Goal: Transaction & Acquisition: Purchase product/service

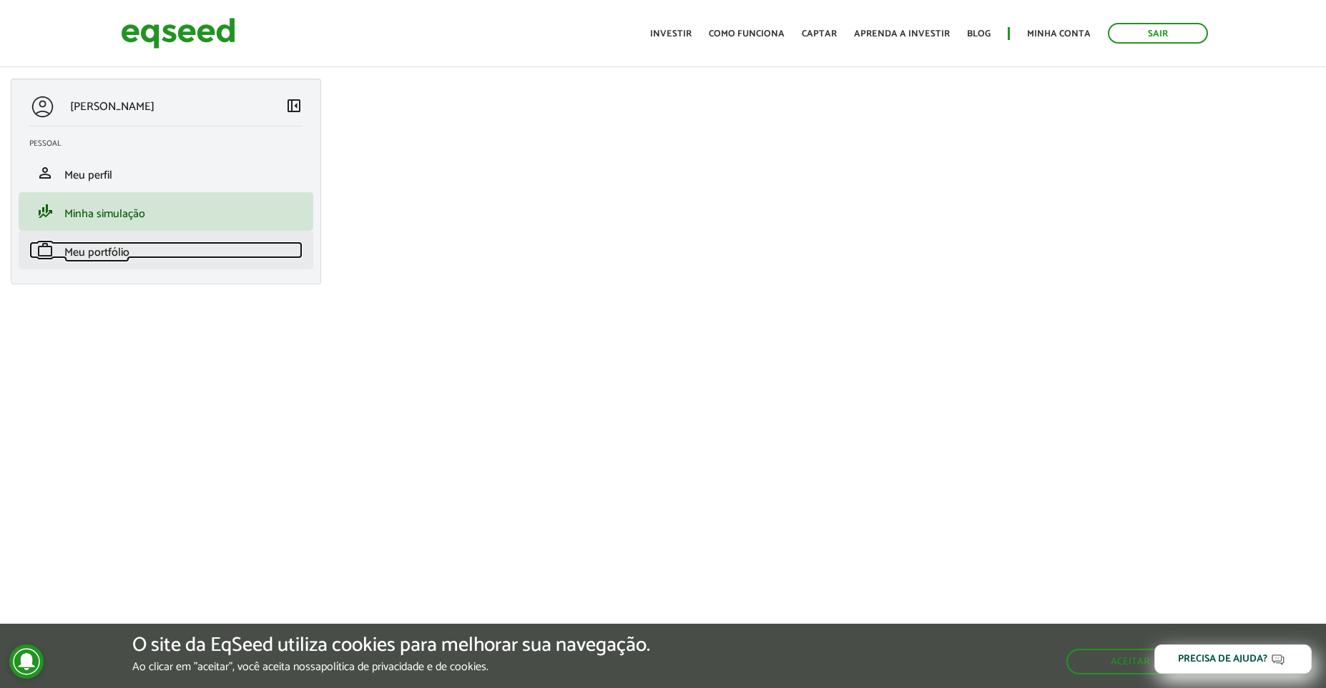
click at [102, 244] on span "Meu portfólio" at bounding box center [96, 252] width 65 height 19
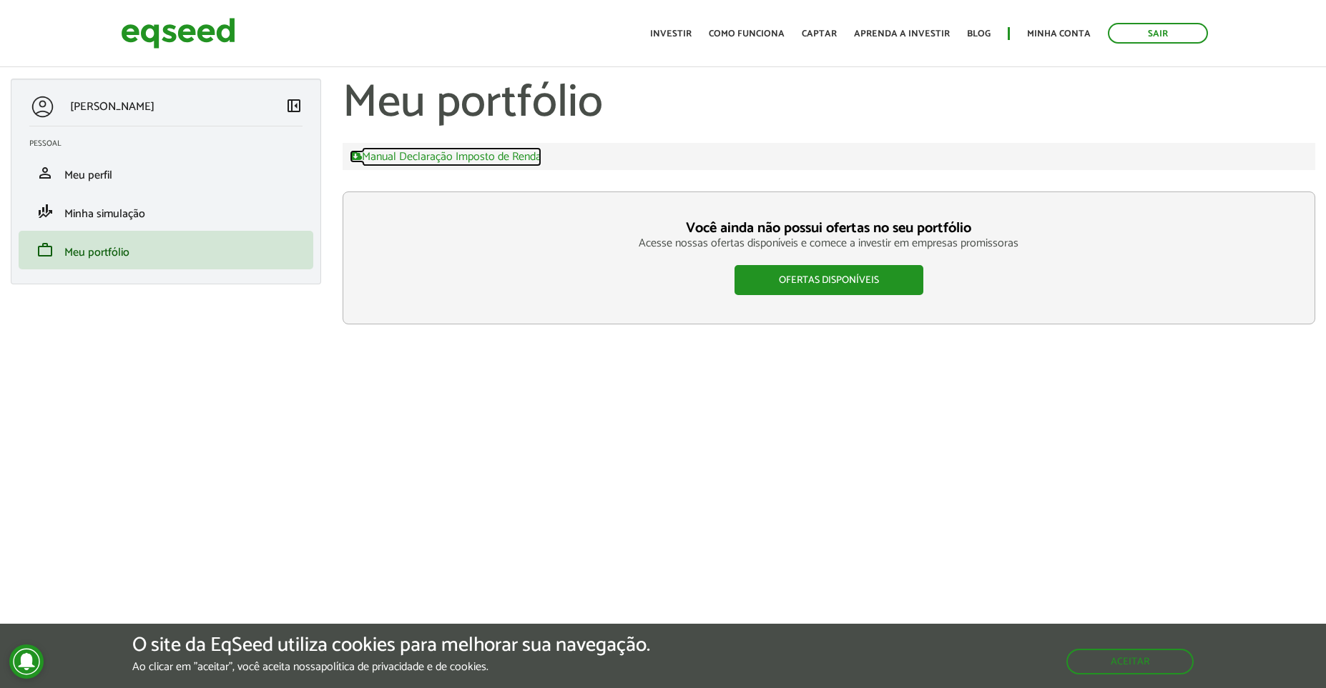
click at [499, 157] on link "Manual Declaração Imposto de Renda" at bounding box center [446, 156] width 192 height 13
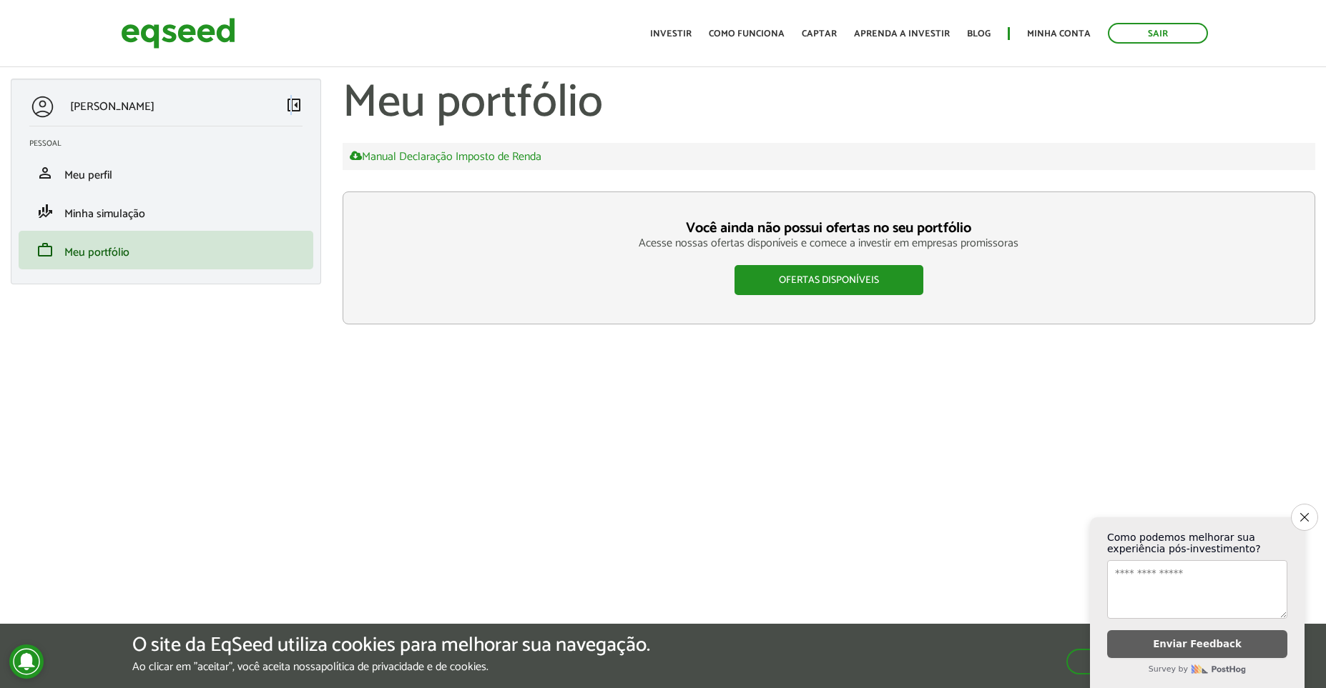
click at [290, 105] on span "left_panel_close" at bounding box center [293, 105] width 17 height 17
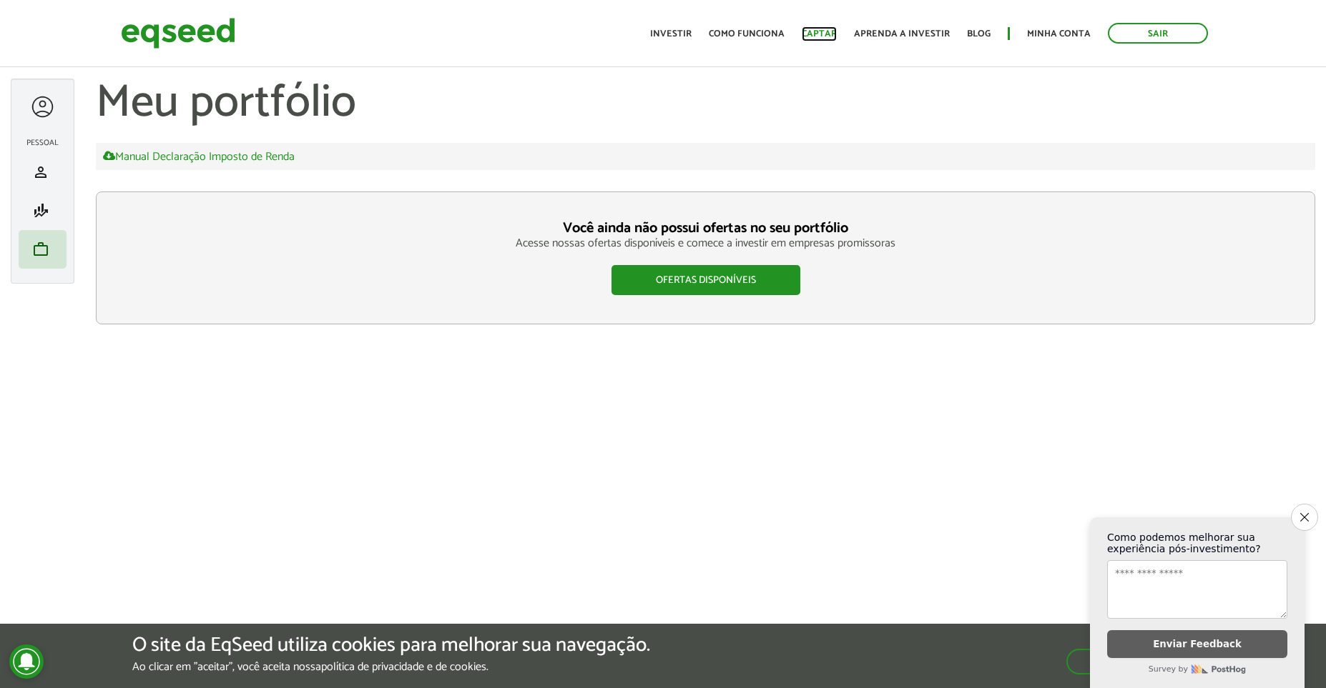
click at [815, 32] on link "Captar" at bounding box center [818, 33] width 35 height 9
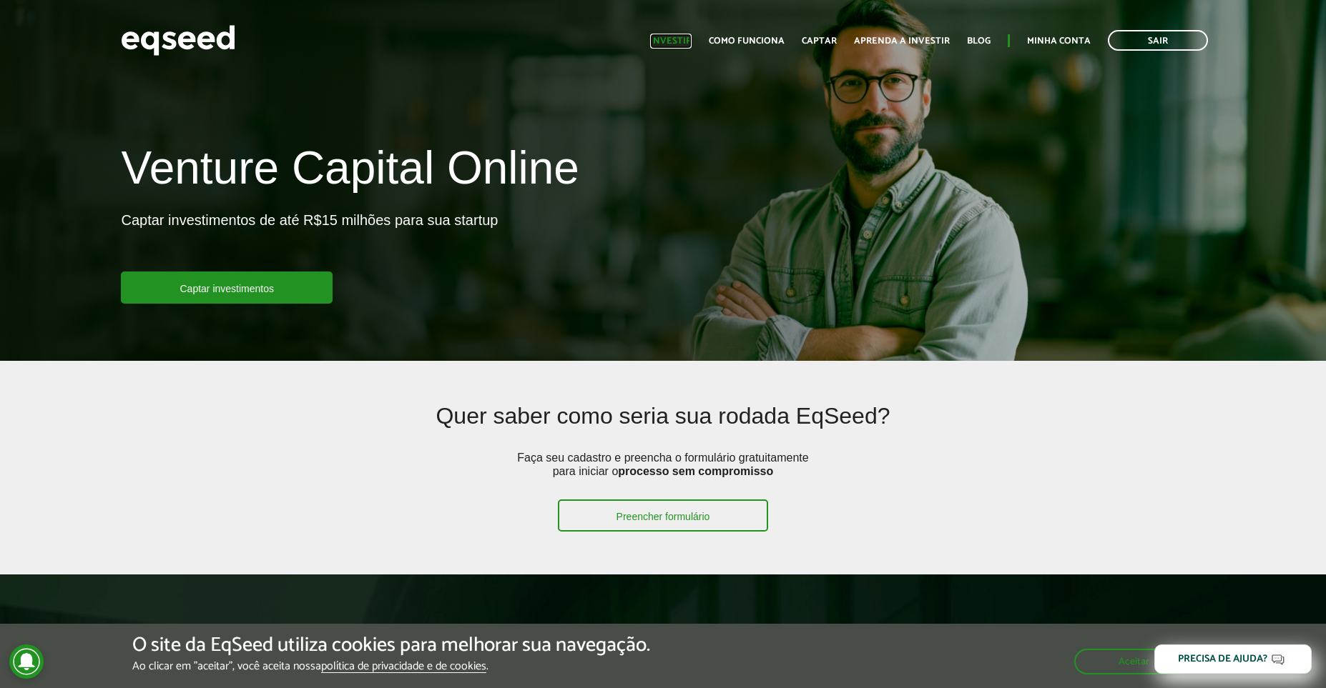
click at [681, 45] on link "Investir" at bounding box center [670, 40] width 41 height 9
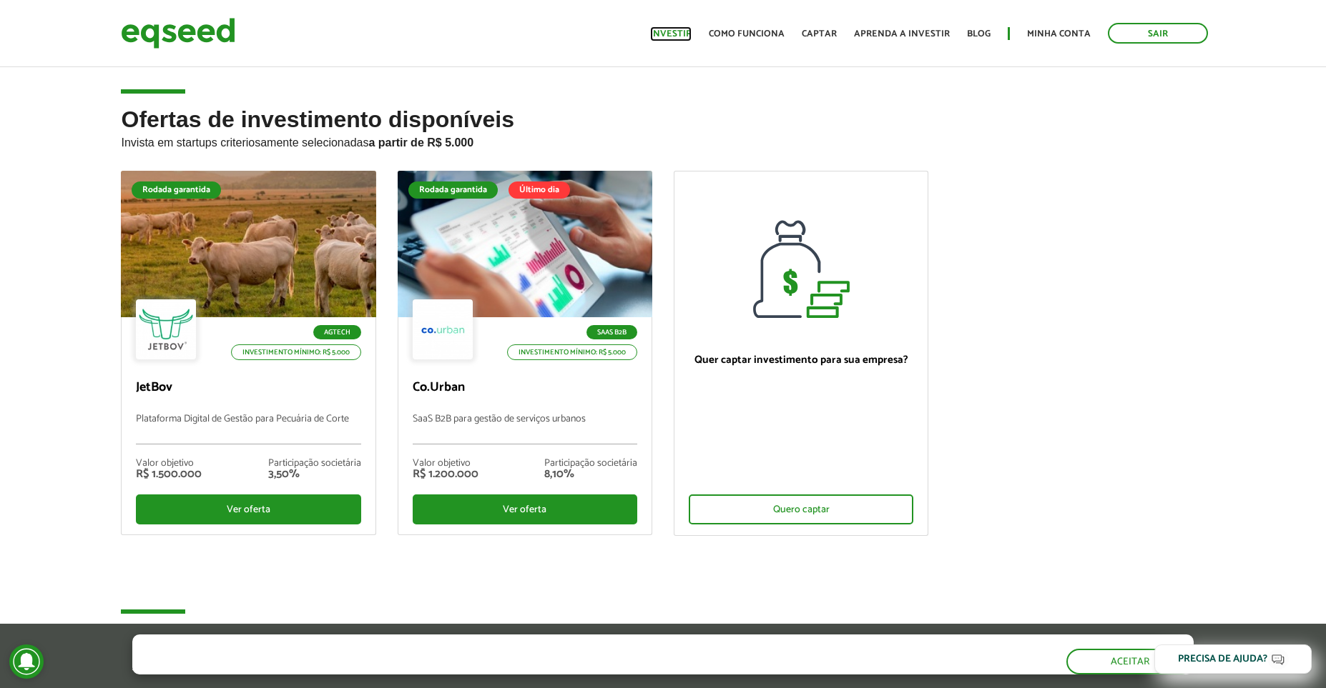
click at [680, 36] on link "Investir" at bounding box center [670, 33] width 41 height 9
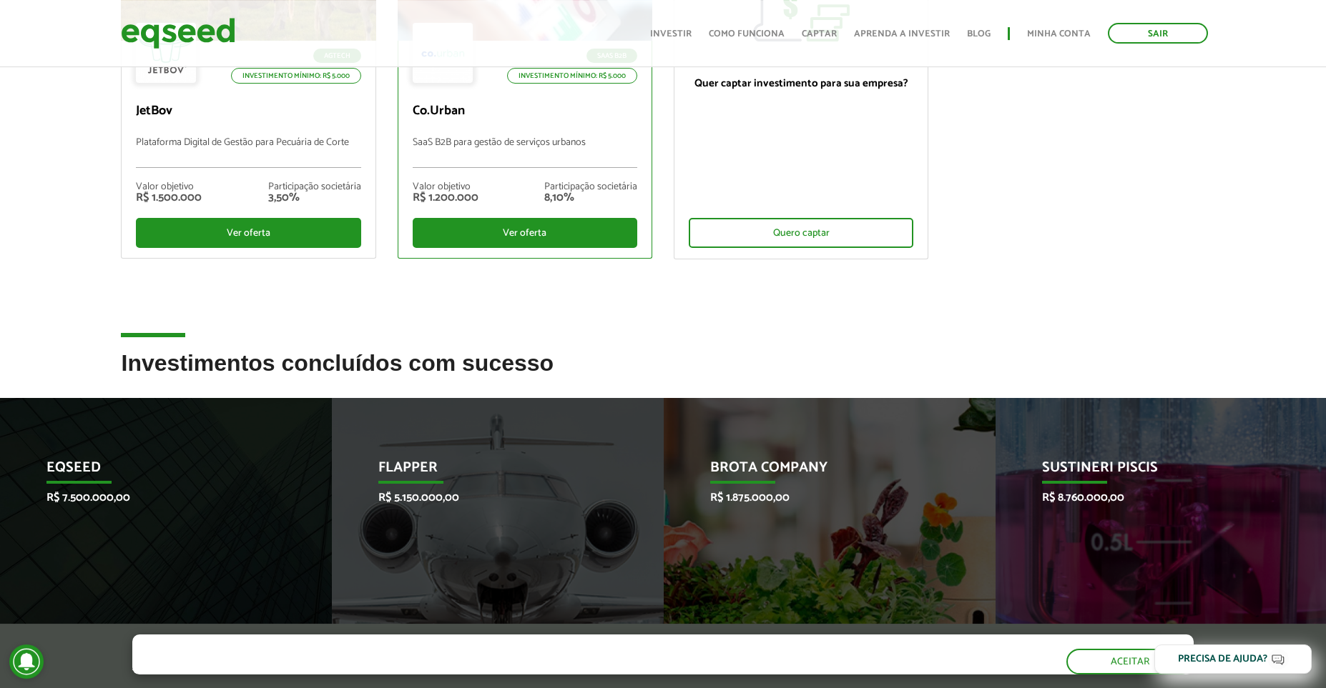
scroll to position [99, 0]
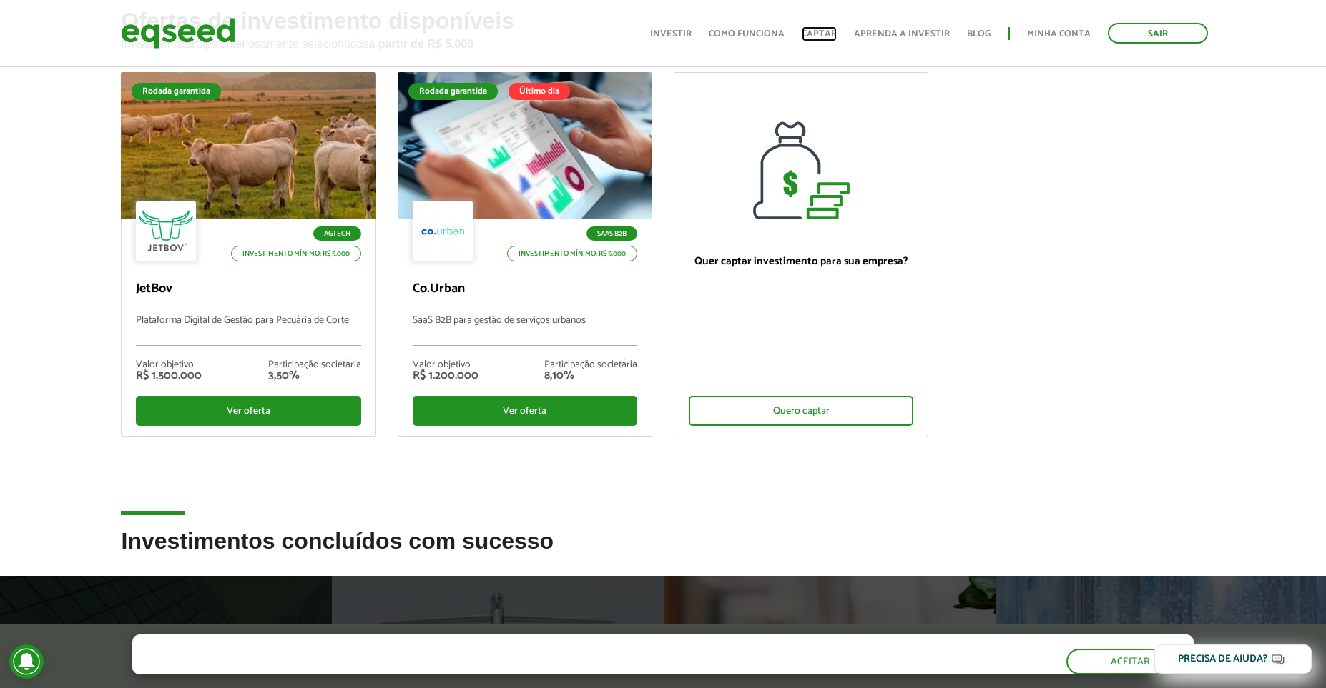
click at [830, 33] on link "Captar" at bounding box center [818, 33] width 35 height 9
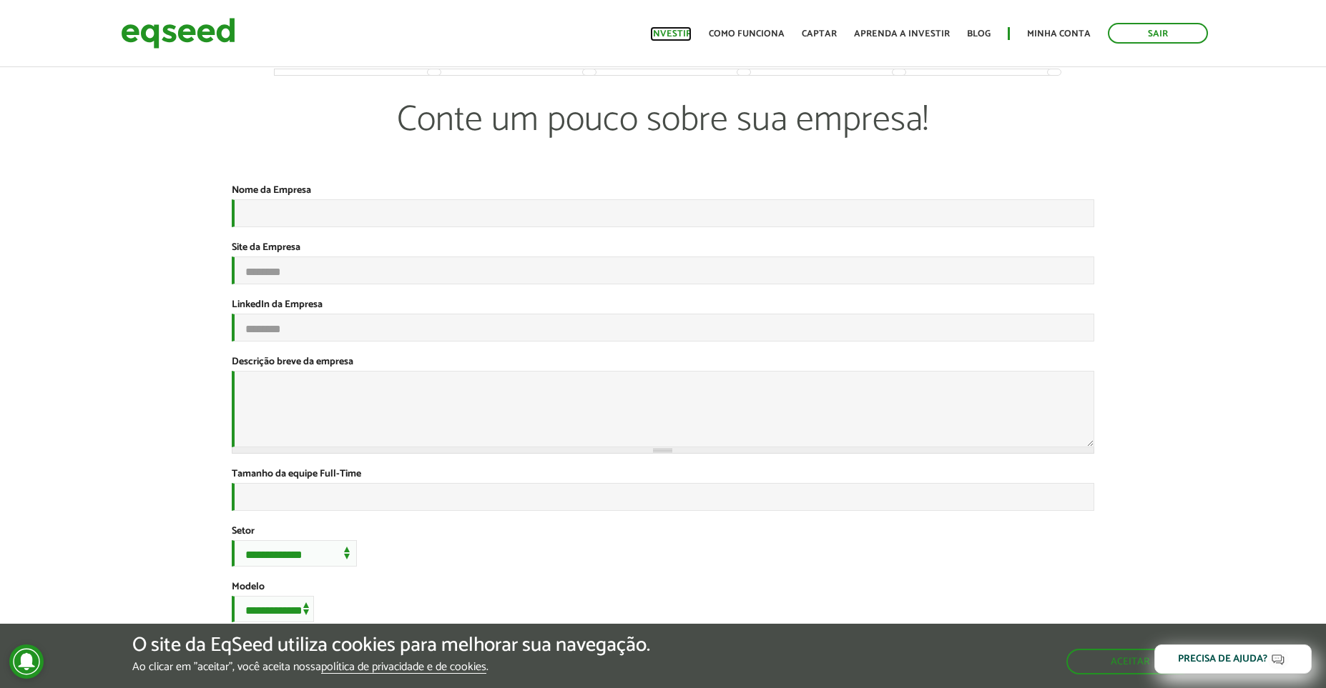
click at [680, 29] on link "Investir" at bounding box center [670, 33] width 41 height 9
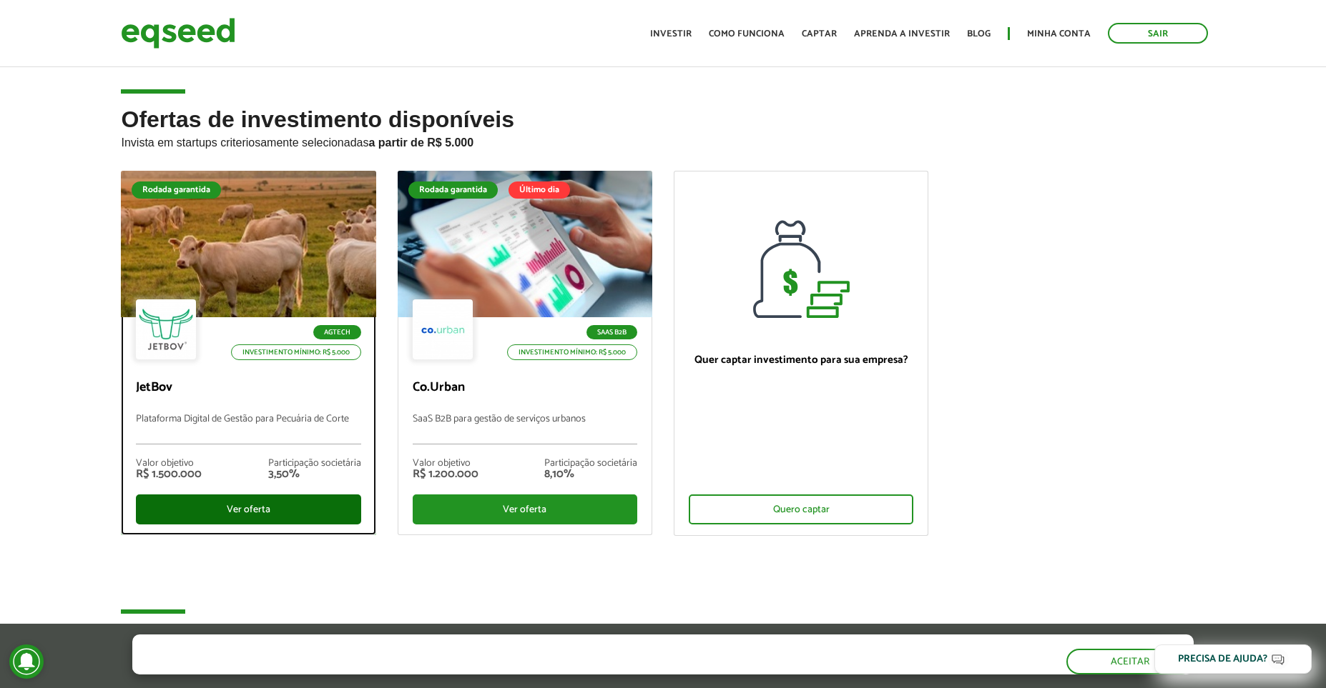
click at [297, 505] on div "Ver oferta" at bounding box center [248, 510] width 224 height 30
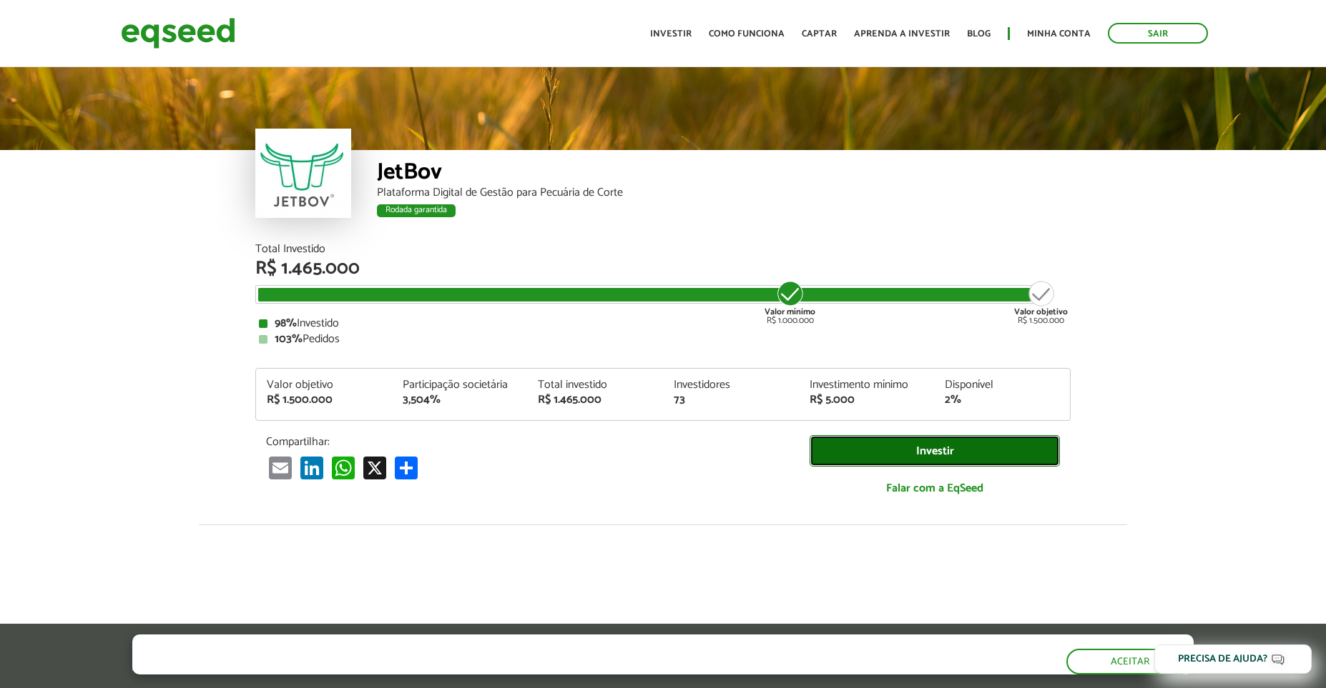
click at [974, 453] on link "Investir" at bounding box center [934, 451] width 250 height 32
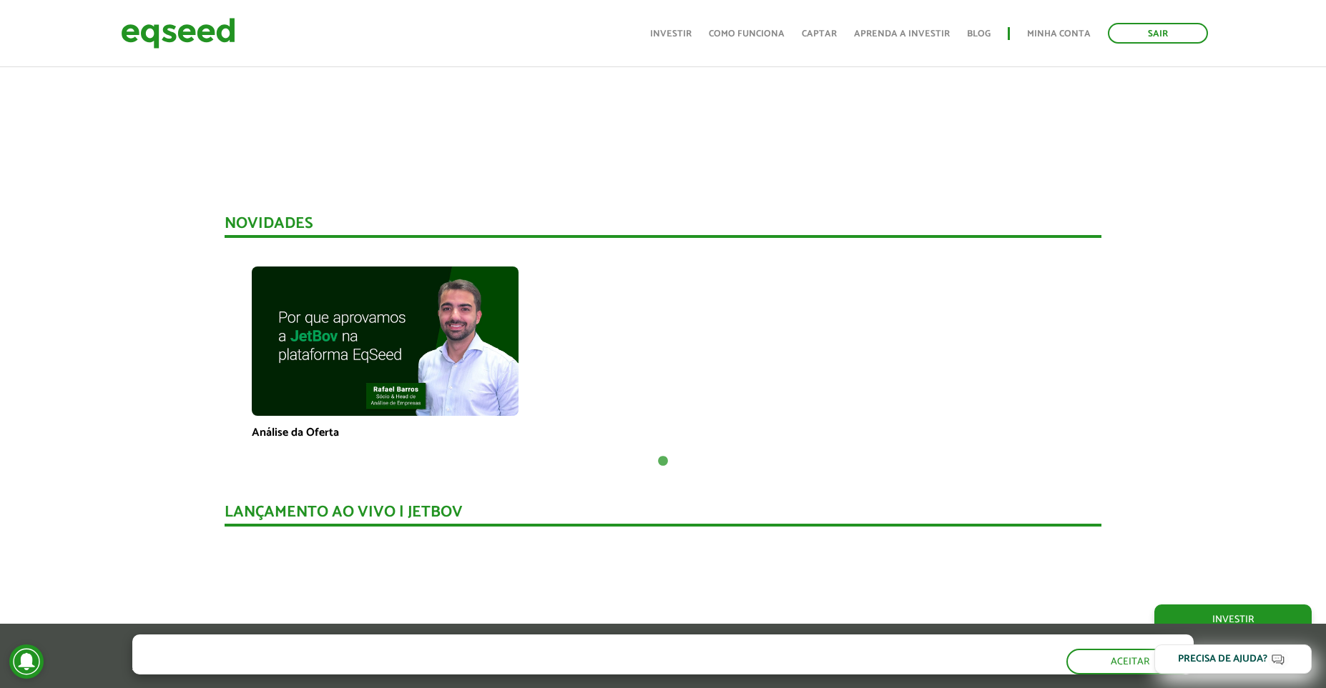
scroll to position [836, 0]
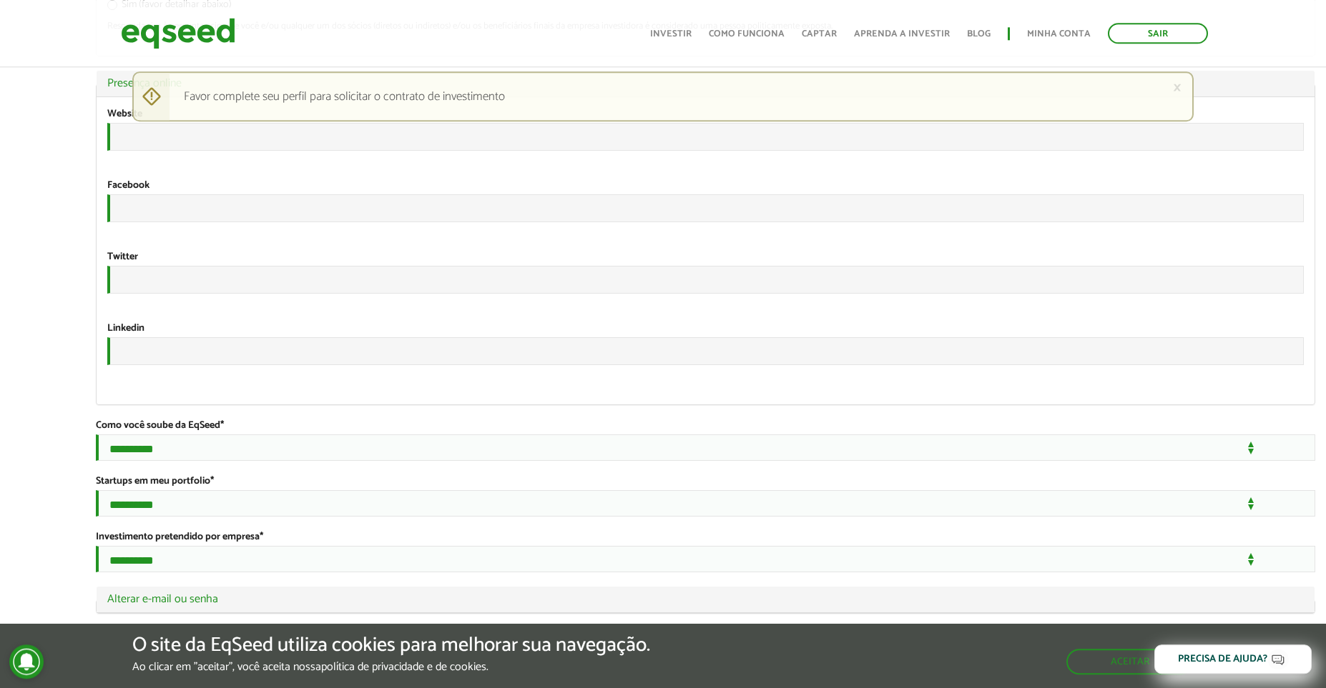
scroll to position [2296, 0]
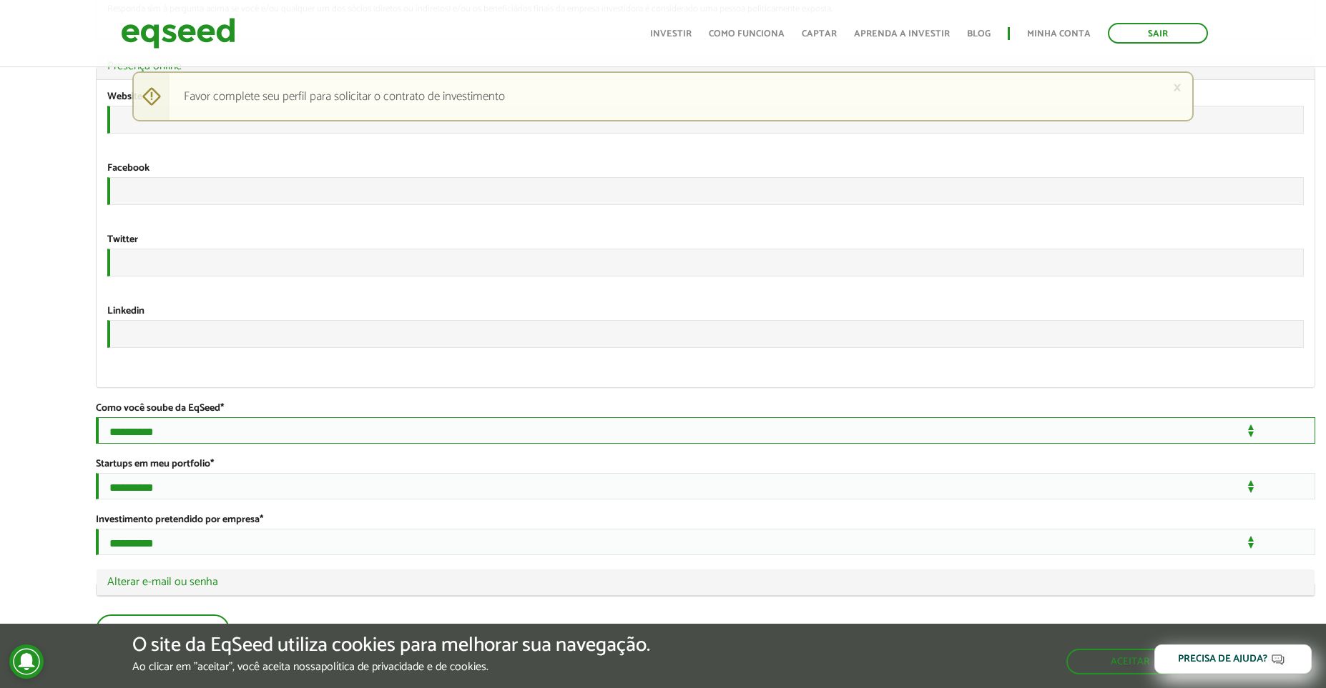
click at [96, 418] on select "**********" at bounding box center [705, 431] width 1219 height 26
click at [142, 418] on select "**********" at bounding box center [705, 431] width 1219 height 26
click at [96, 473] on select "**********" at bounding box center [705, 486] width 1219 height 26
click at [154, 475] on select "**********" at bounding box center [705, 486] width 1219 height 26
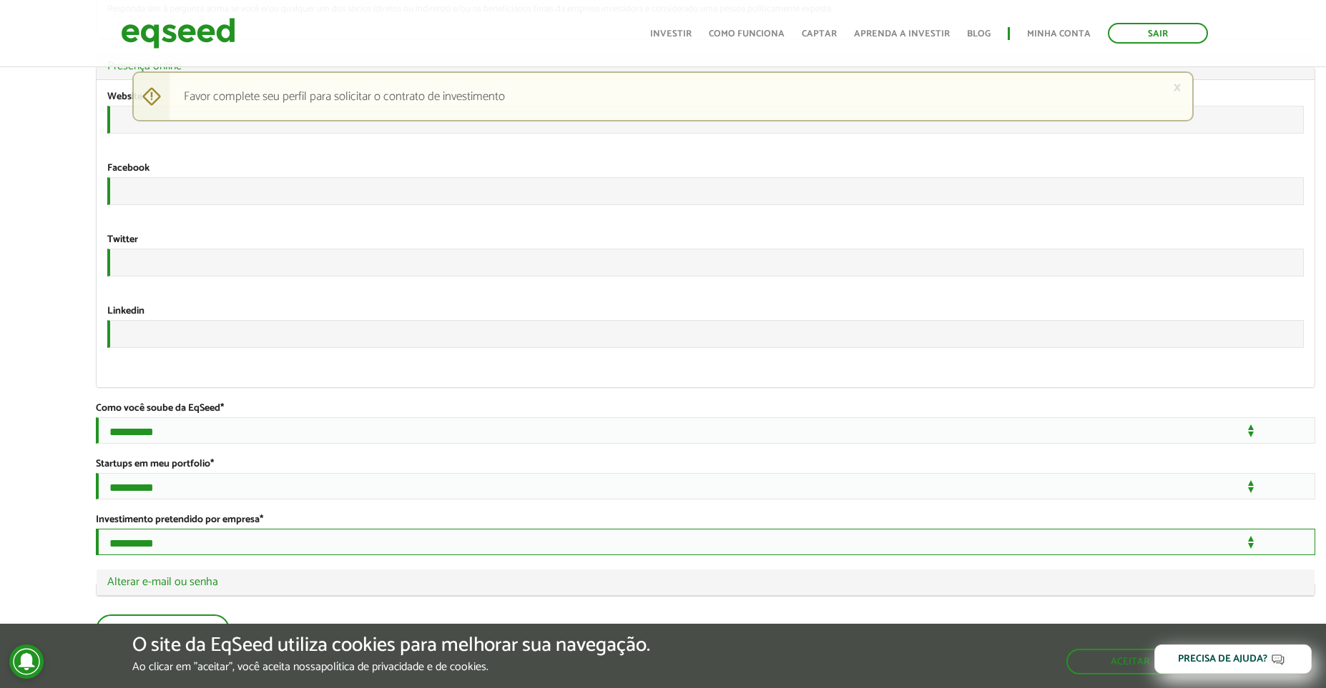
click at [96, 529] on select "**********" at bounding box center [705, 542] width 1219 height 26
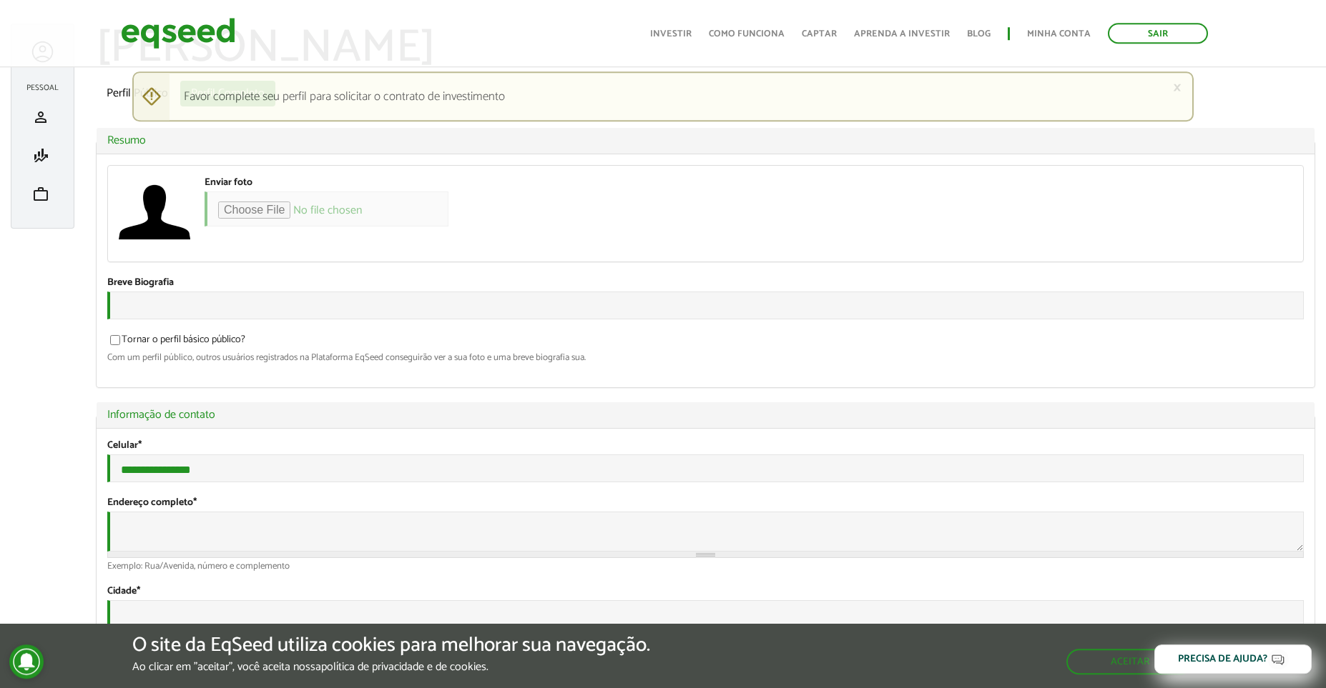
scroll to position [0, 0]
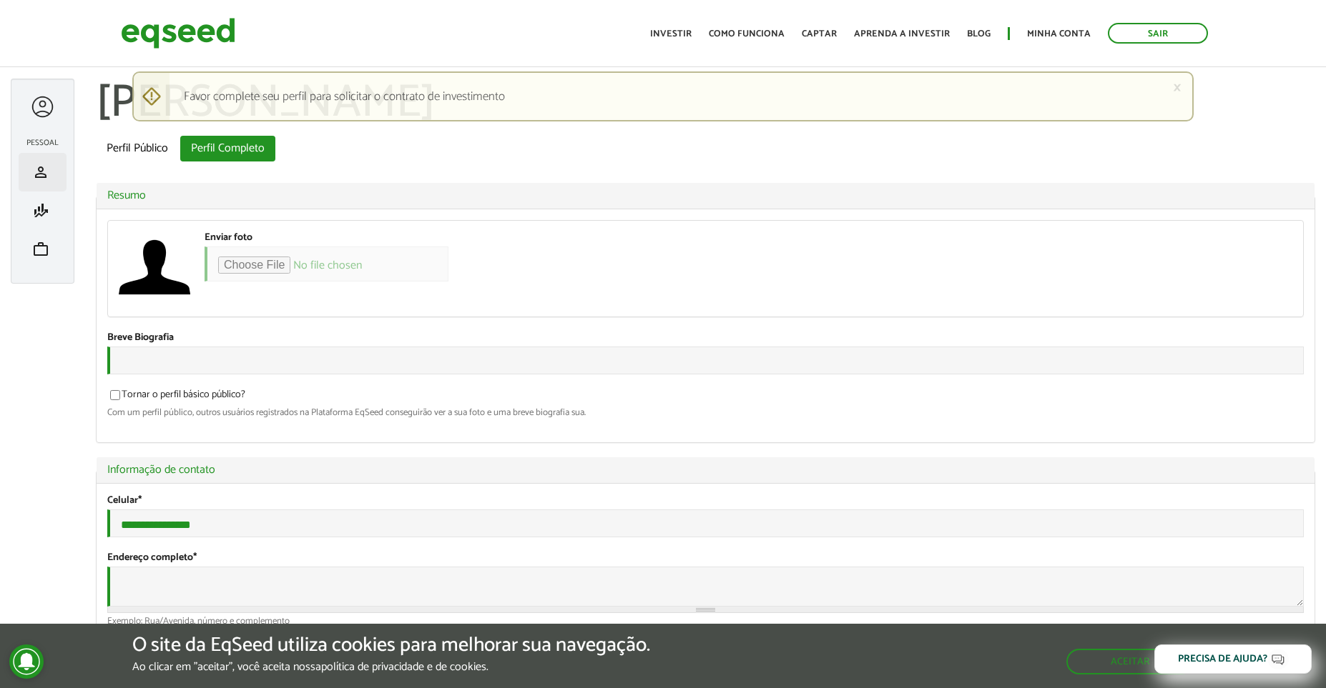
click at [33, 159] on li "person Meu perfil" at bounding box center [43, 172] width 48 height 39
click at [37, 168] on span "person" at bounding box center [40, 172] width 17 height 17
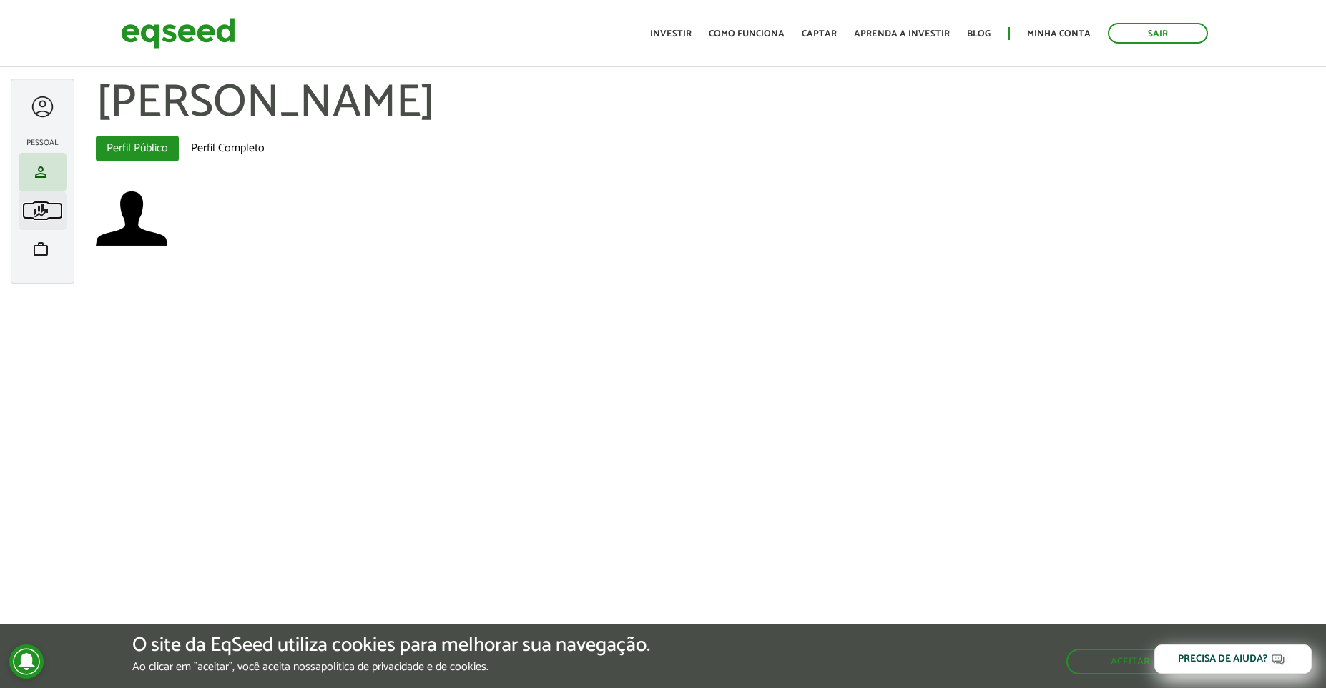
click at [49, 203] on span "finance_mode" at bounding box center [40, 210] width 17 height 17
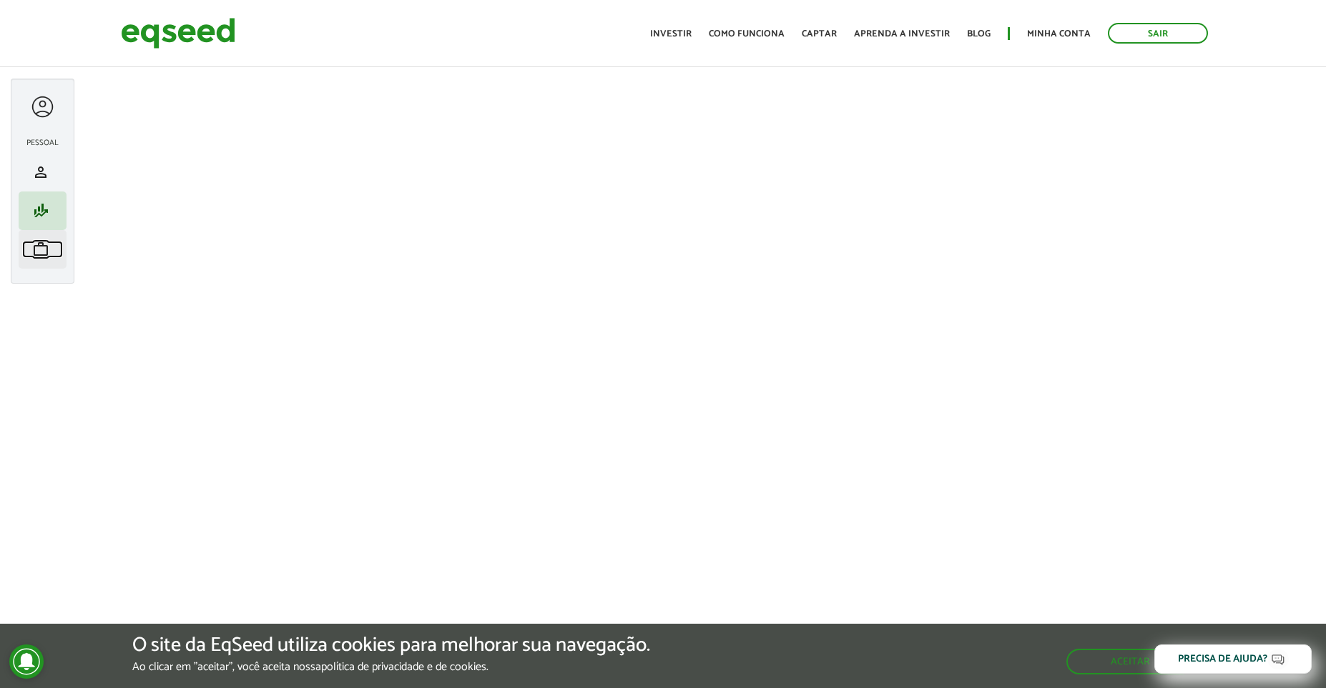
click at [48, 257] on span "work" at bounding box center [40, 249] width 17 height 17
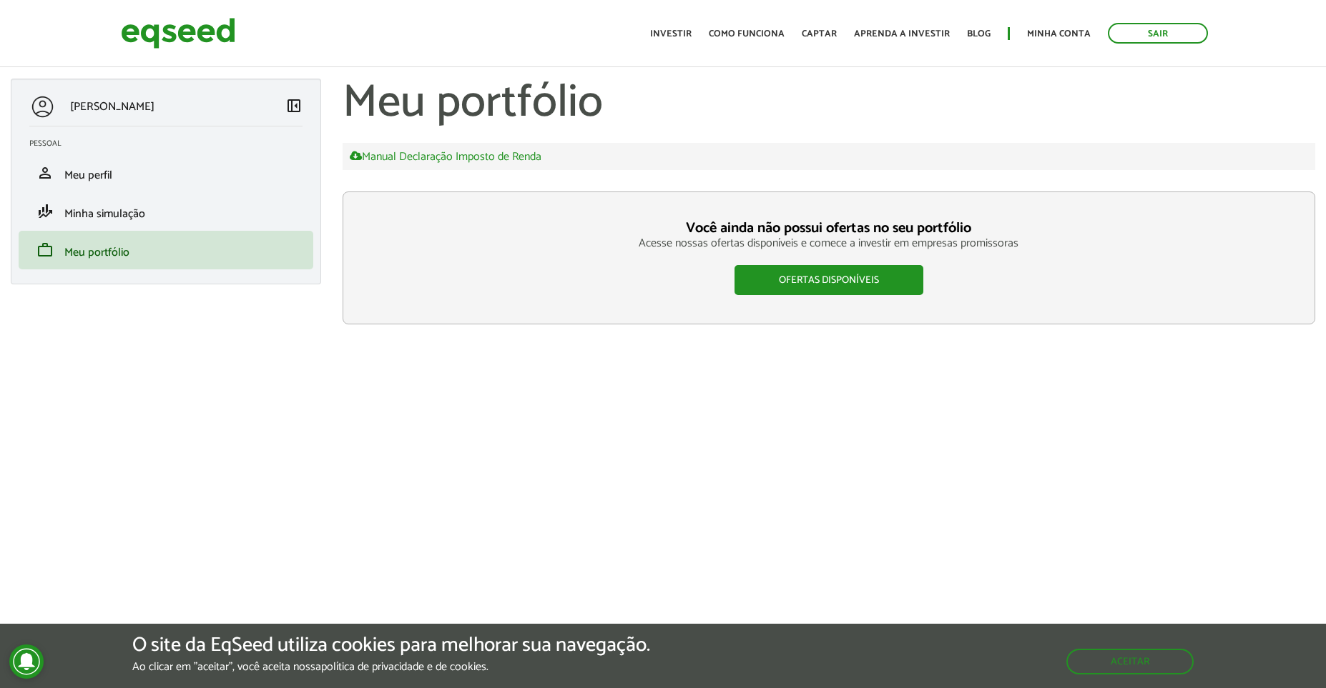
drag, startPoint x: 54, startPoint y: 108, endPoint x: 42, endPoint y: 107, distance: 12.2
click at [53, 107] on div at bounding box center [42, 107] width 26 height 26
click at [42, 107] on div at bounding box center [42, 107] width 26 height 26
click at [99, 109] on p "[PERSON_NAME]" at bounding box center [112, 107] width 84 height 14
click at [94, 179] on span "Meu perfil" at bounding box center [88, 175] width 48 height 19
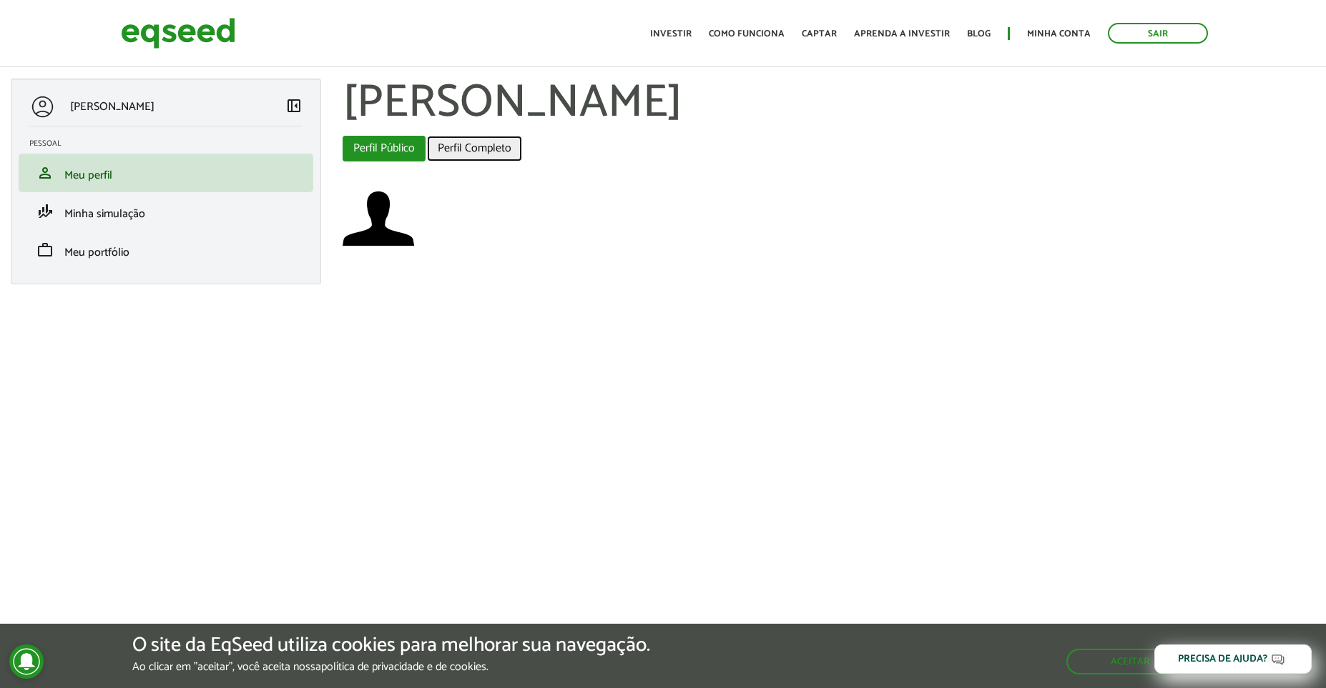
click at [471, 150] on link "Perfil Completo" at bounding box center [474, 149] width 95 height 26
